Goal: Check status: Check status

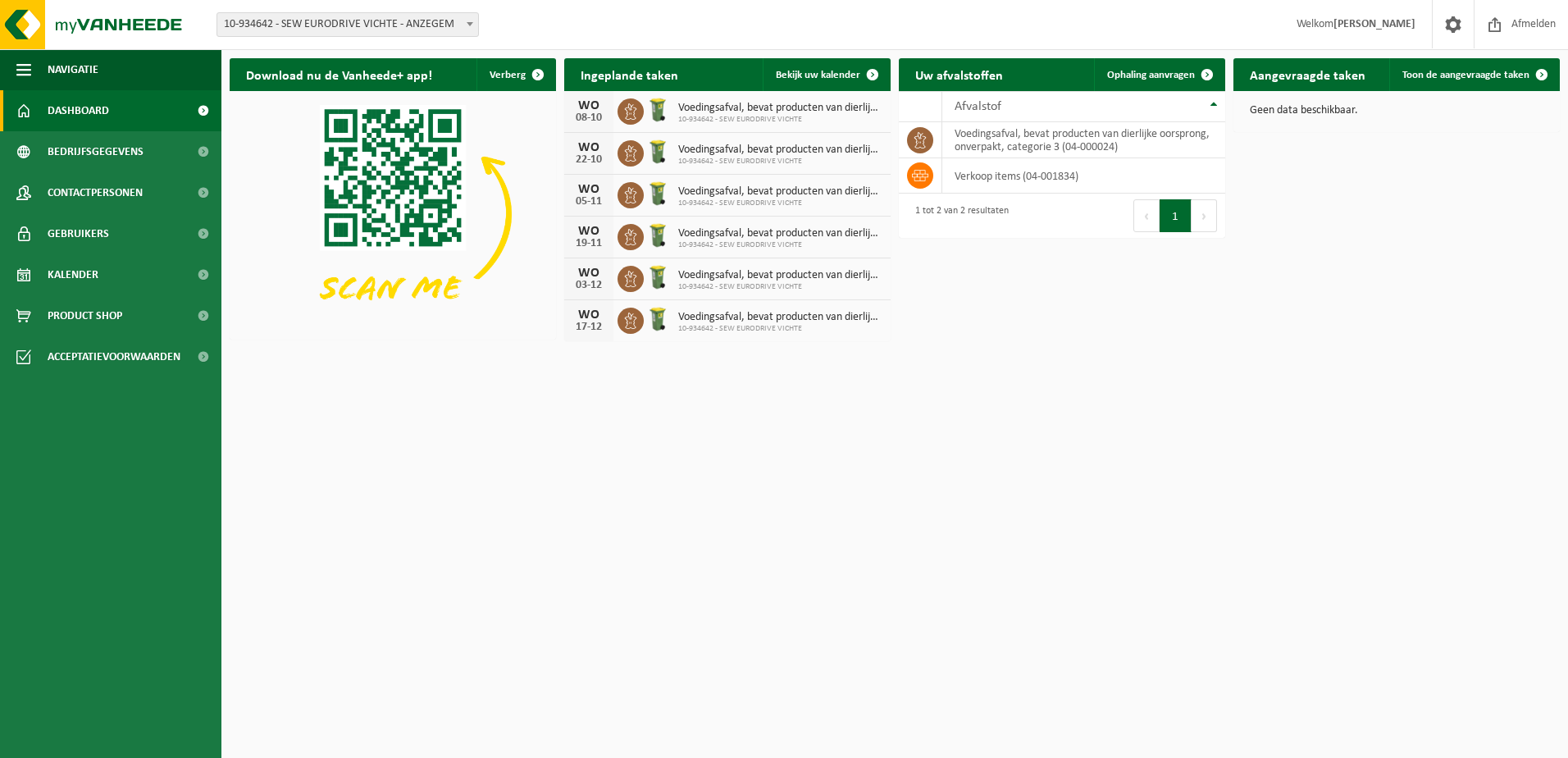
click at [735, 113] on span "Voedingsafval, bevat producten van dierlijke oorsprong, onverpakt, categorie 3" at bounding box center [780, 108] width 204 height 13
click at [836, 78] on span "Bekijk uw kalender" at bounding box center [817, 75] width 84 height 11
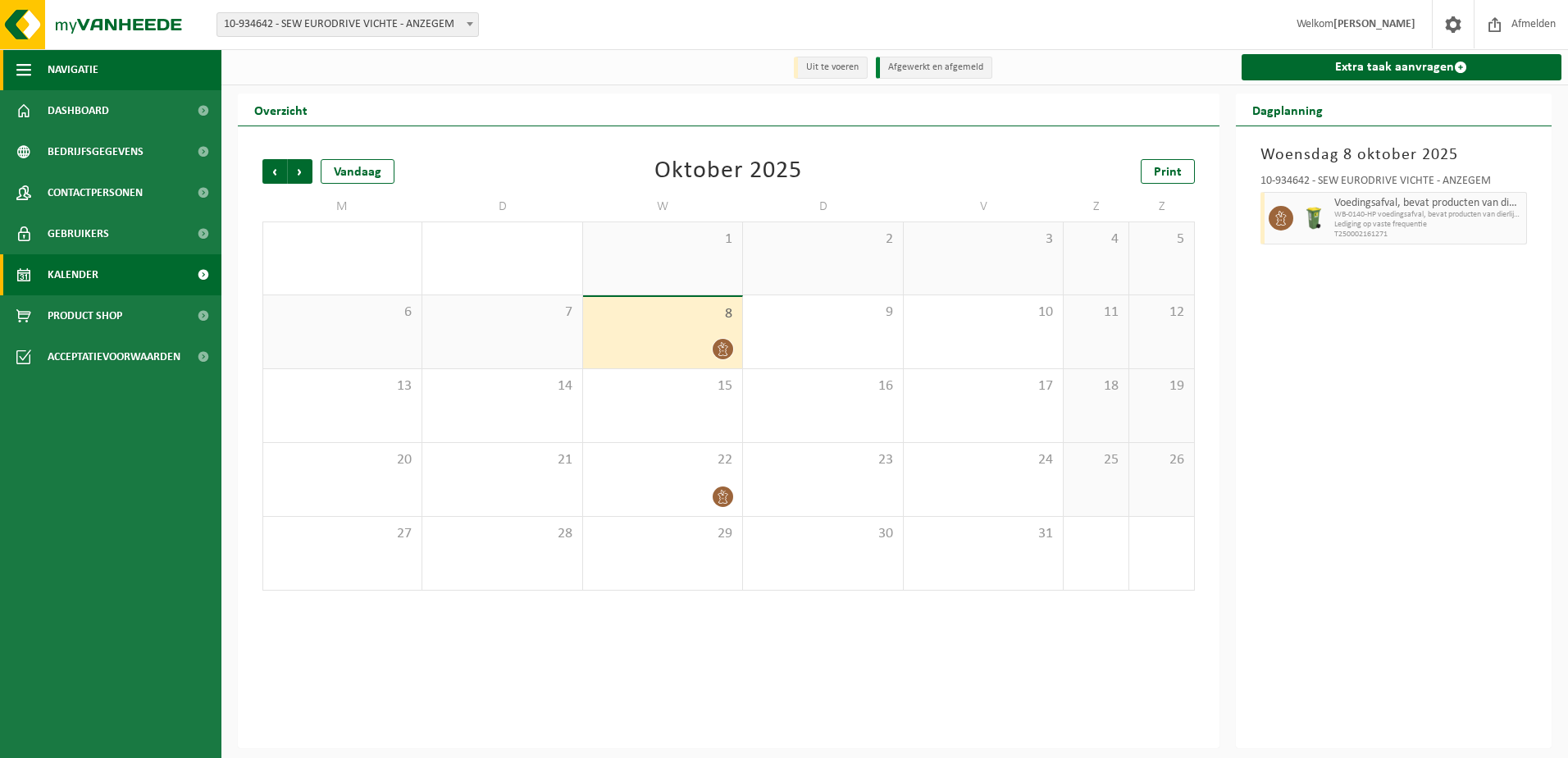
click at [106, 62] on button "Navigatie" at bounding box center [111, 70] width 222 height 41
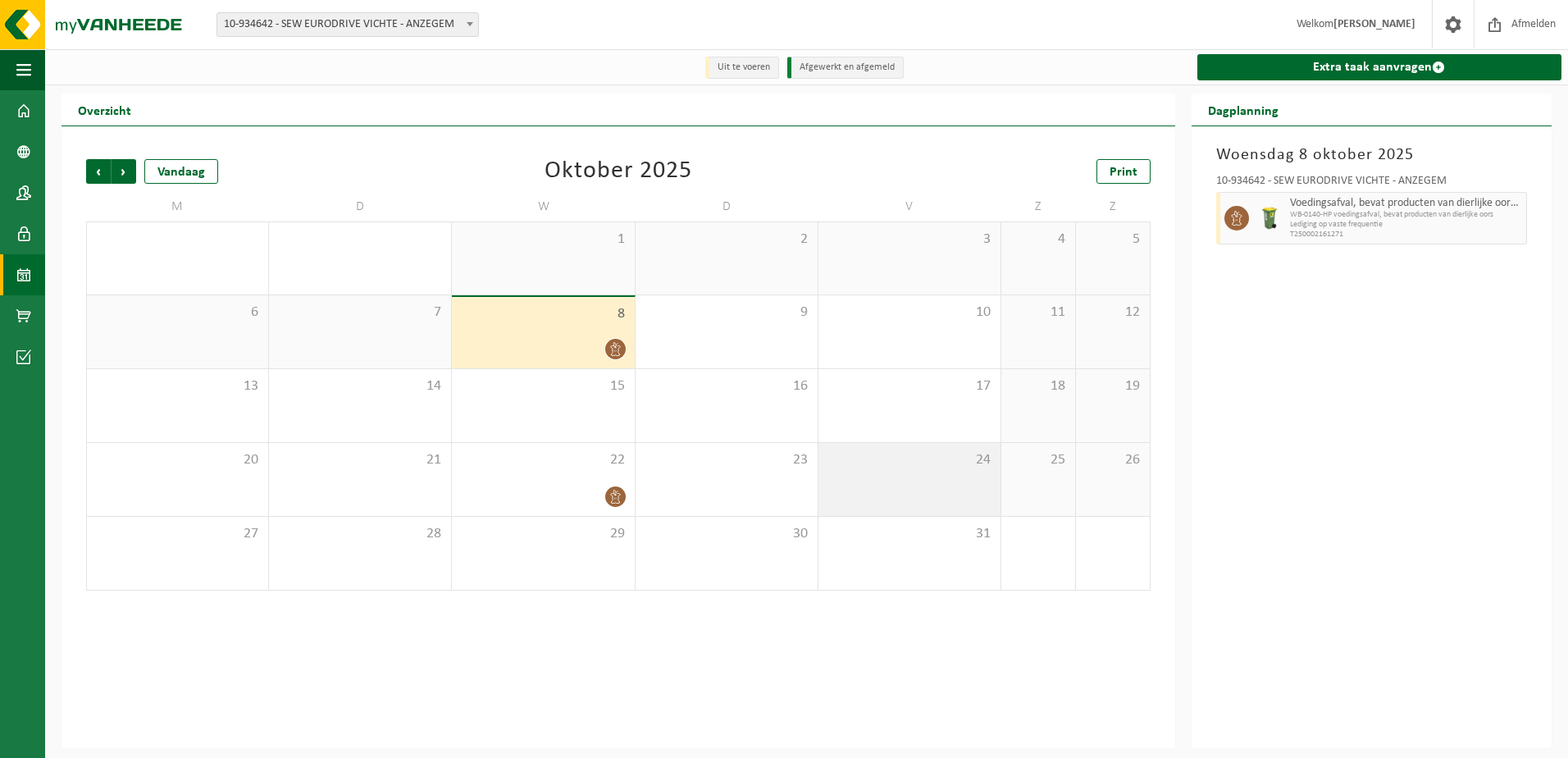
drag, startPoint x: 1352, startPoint y: 487, endPoint x: 950, endPoint y: 473, distance: 402.2
click at [1351, 487] on div "Woensdag 8 oktober 2025 10-934642 - SEW EURODRIVE VICHTE - ANZEGEM Voedingsafva…" at bounding box center [1371, 436] width 360 height 621
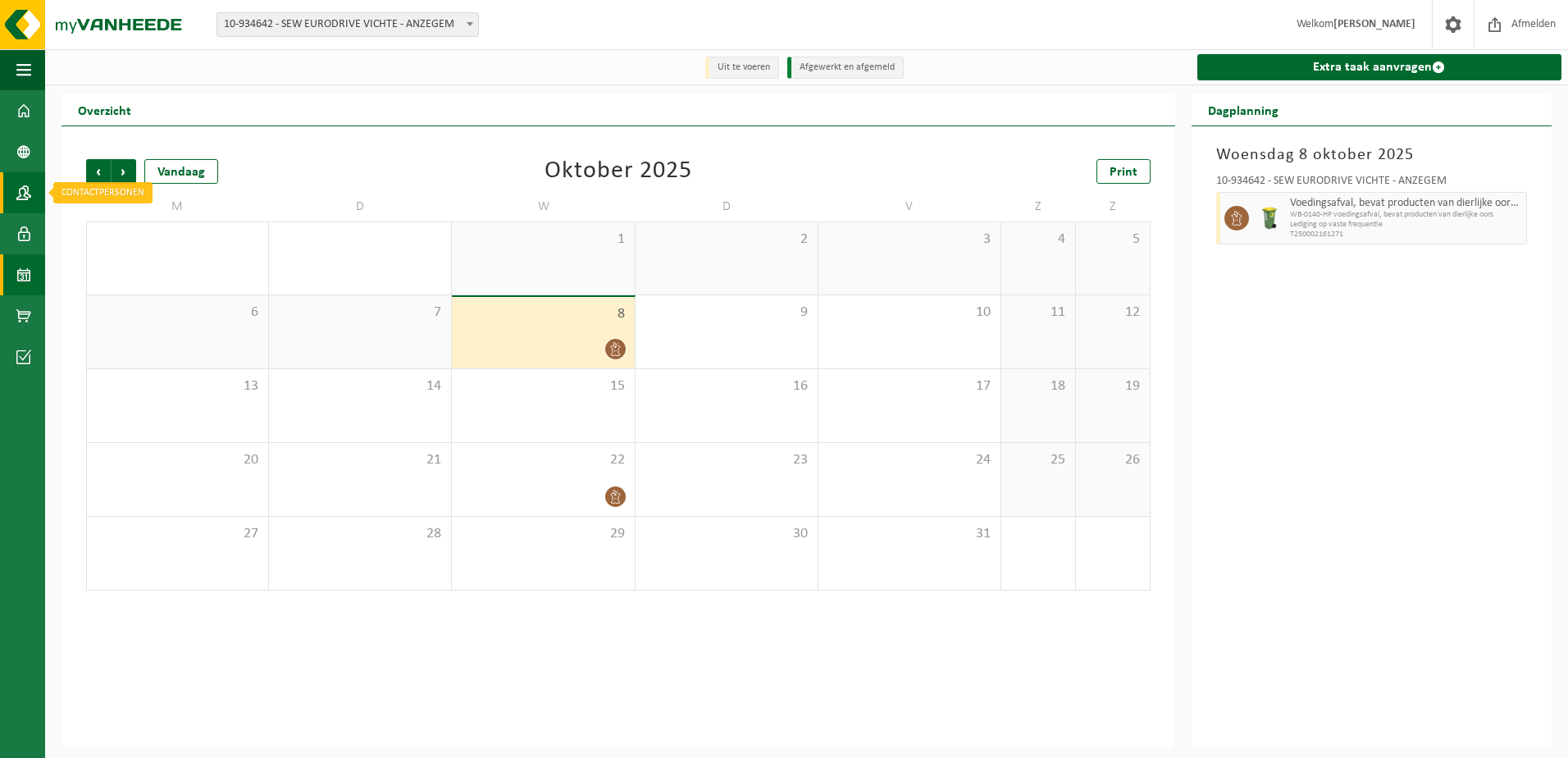
click at [19, 193] on span at bounding box center [24, 192] width 15 height 41
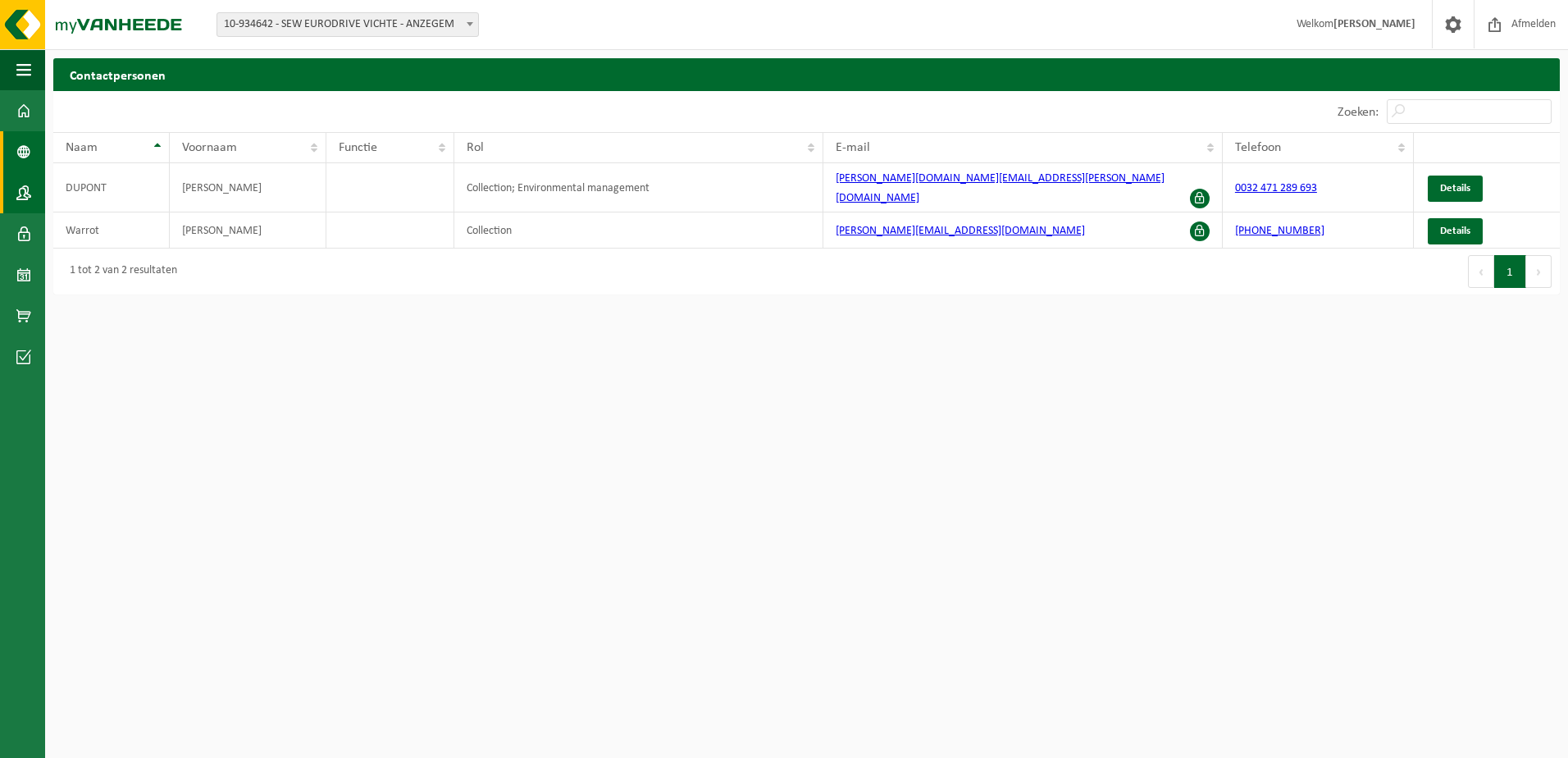
click at [20, 169] on span at bounding box center [24, 152] width 15 height 41
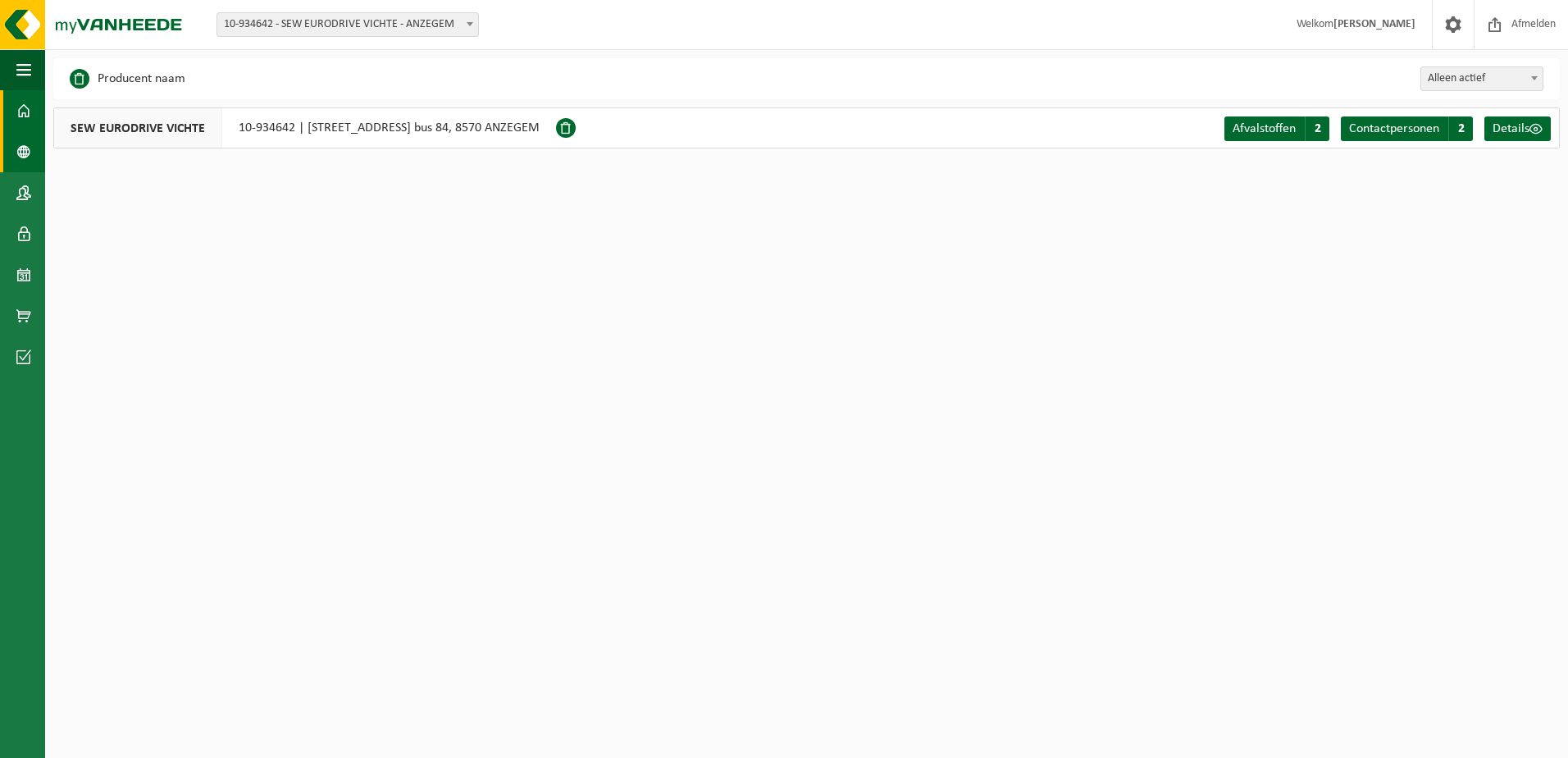
click at [31, 115] on link "Dashboard" at bounding box center [22, 111] width 45 height 41
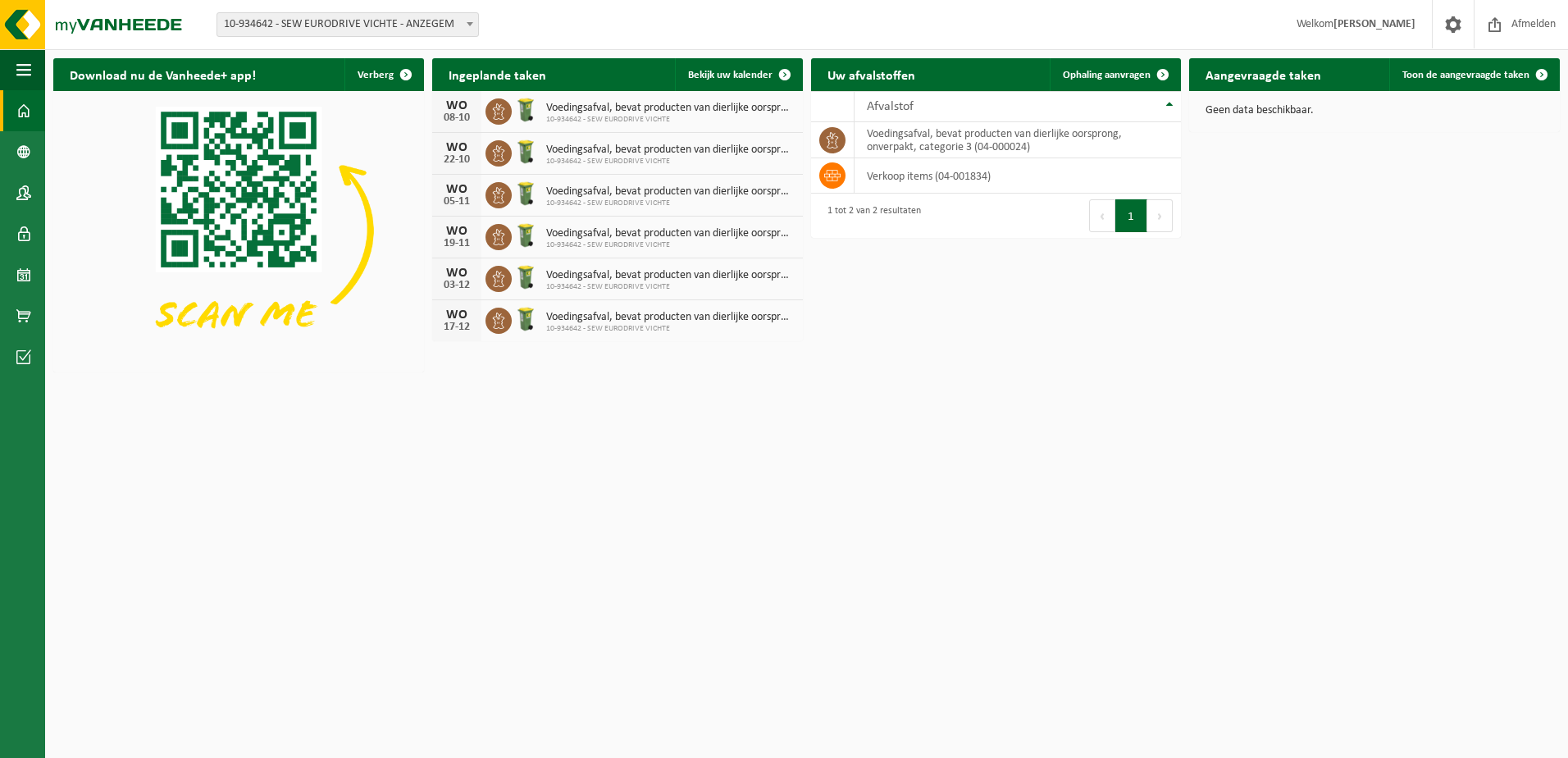
click at [1296, 432] on html "Vestiging: 10-934642 - SEW EURODRIVE VICHTE - ANZEGEM 10-934642 - SEW EURODRIVE…" at bounding box center [784, 379] width 1568 height 758
click at [701, 70] on span "Bekijk uw kalender" at bounding box center [729, 75] width 84 height 11
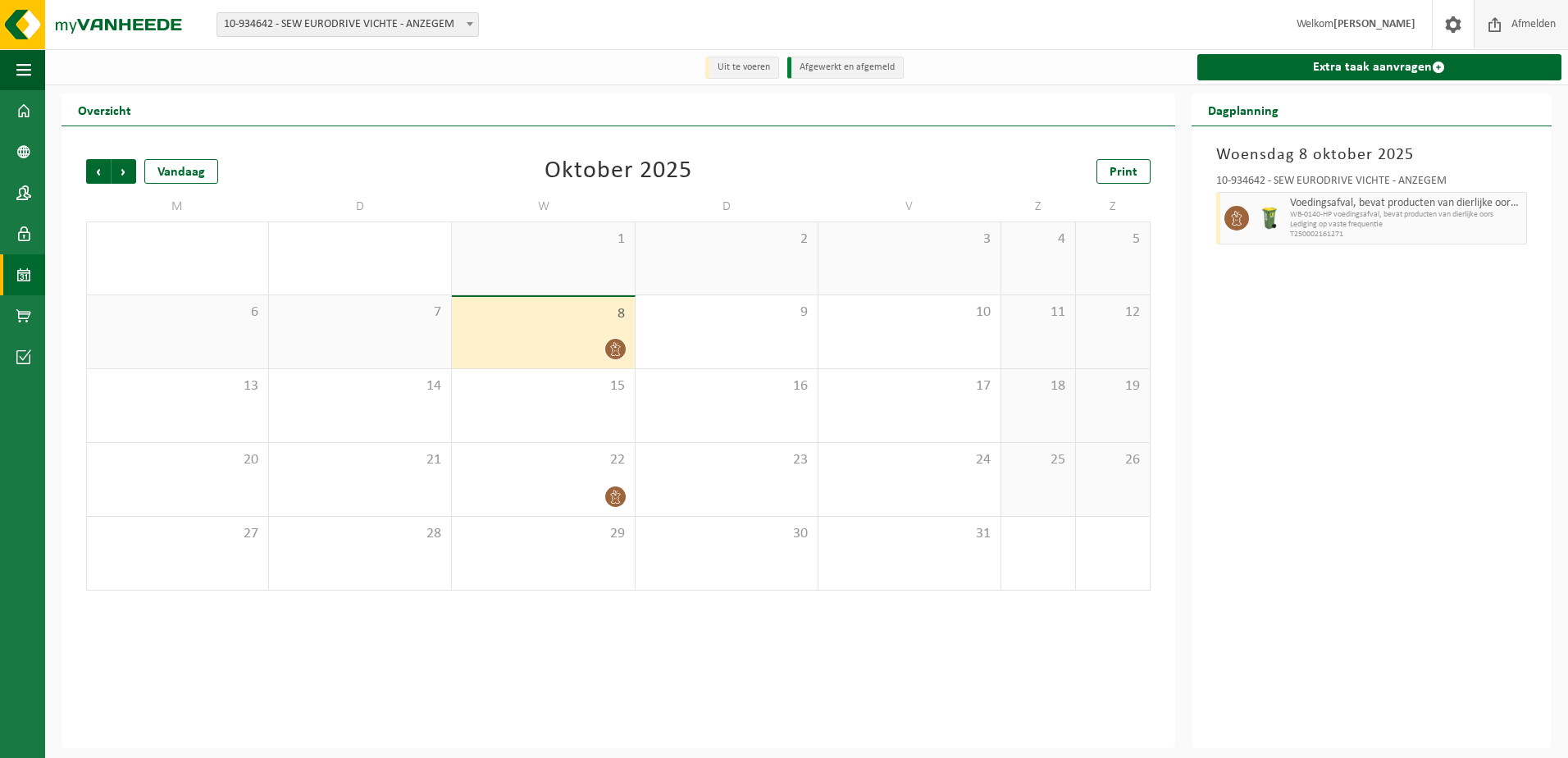
drag, startPoint x: 1521, startPoint y: 19, endPoint x: 1553, endPoint y: 7, distance: 34.2
click at [1521, 19] on span "Afmelden" at bounding box center [1533, 24] width 52 height 49
